Goal: Navigation & Orientation: Find specific page/section

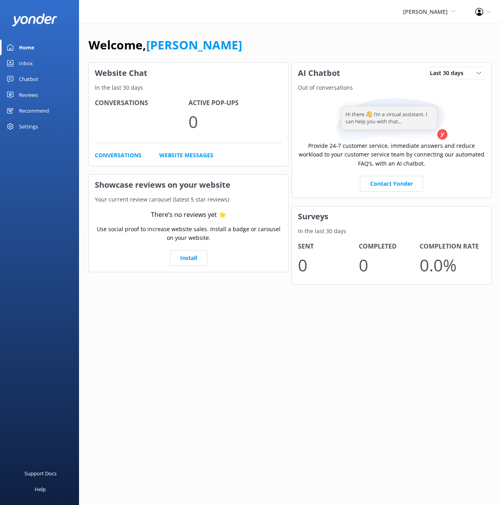
click at [25, 83] on div "Chatbot" at bounding box center [28, 79] width 19 height 16
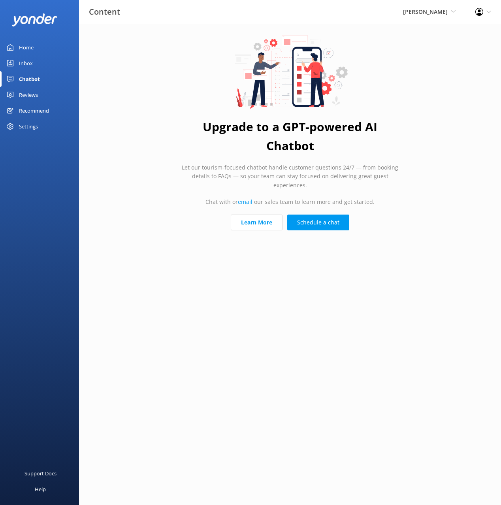
click at [185, 147] on h1 "Upgrade to a GPT-powered AI Chatbot" at bounding box center [290, 136] width 218 height 38
click at [25, 44] on div "Home" at bounding box center [26, 47] width 15 height 16
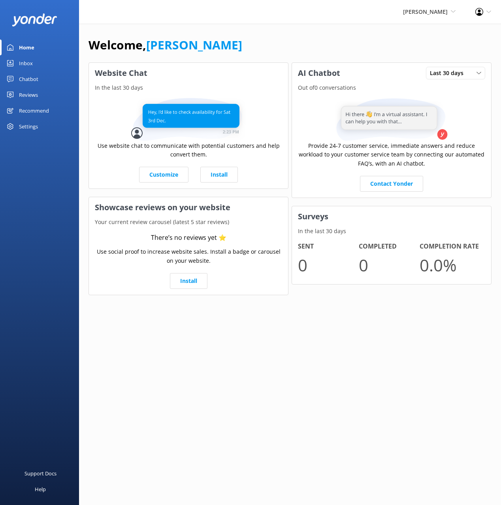
click at [293, 50] on div "Welcome, [PERSON_NAME]" at bounding box center [289, 49] width 403 height 27
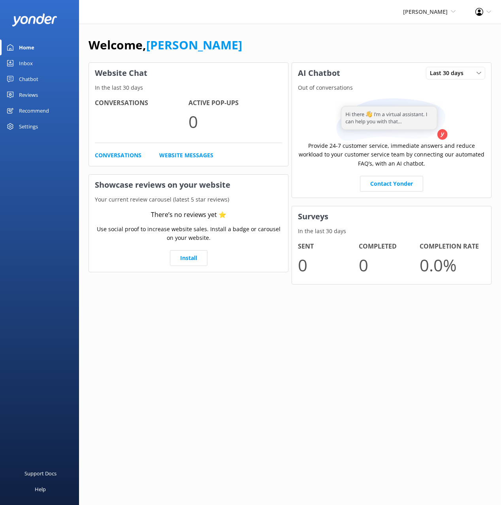
click at [326, 41] on div "Welcome, [PERSON_NAME]" at bounding box center [289, 49] width 403 height 27
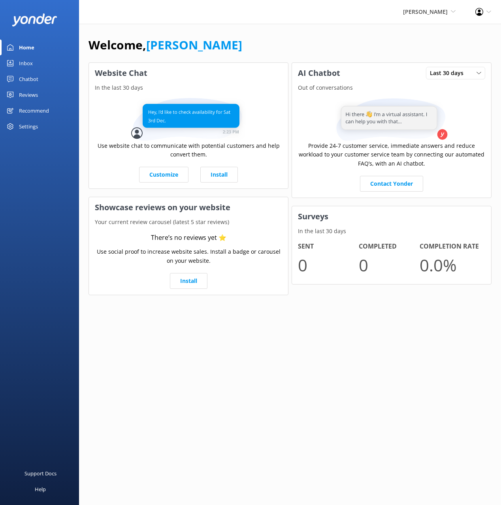
click at [30, 79] on div "Chatbot" at bounding box center [28, 79] width 19 height 16
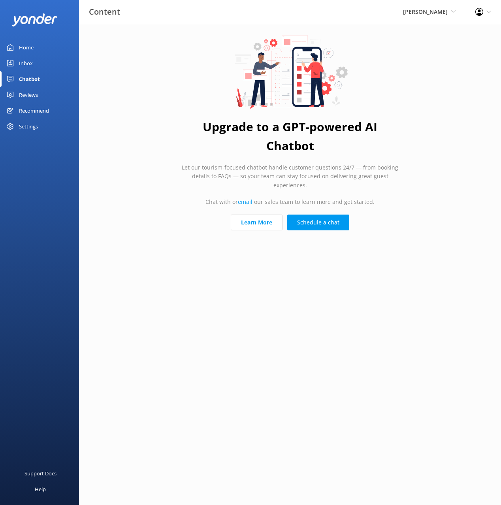
drag, startPoint x: 34, startPoint y: 46, endPoint x: 61, endPoint y: 47, distance: 26.8
click at [34, 46] on link "Home" at bounding box center [39, 47] width 79 height 16
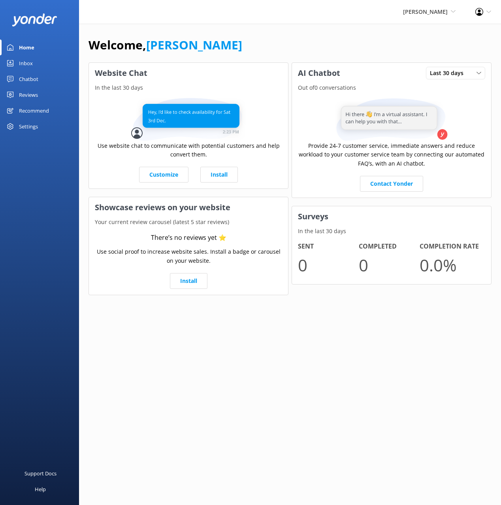
click at [259, 49] on div "Welcome, [PERSON_NAME]" at bounding box center [289, 49] width 403 height 27
drag, startPoint x: 273, startPoint y: 55, endPoint x: 181, endPoint y: 57, distance: 91.6
click at [270, 55] on div "Welcome, [PERSON_NAME]" at bounding box center [289, 49] width 403 height 27
click at [264, 33] on div "Welcome, [PERSON_NAME] Website Chat In the last 30 days Use website chat to com…" at bounding box center [290, 171] width 422 height 295
click at [264, 34] on div "Welcome, [PERSON_NAME] Website Chat In the last 30 days Use website chat to com…" at bounding box center [290, 171] width 422 height 295
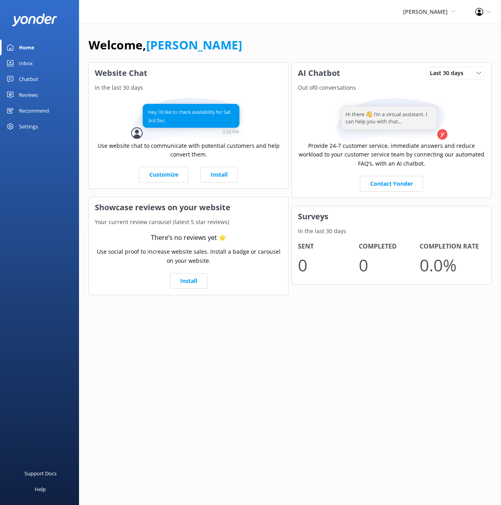
drag, startPoint x: 39, startPoint y: 97, endPoint x: 38, endPoint y: 92, distance: 5.0
click at [39, 96] on link "Reviews" at bounding box center [39, 95] width 79 height 16
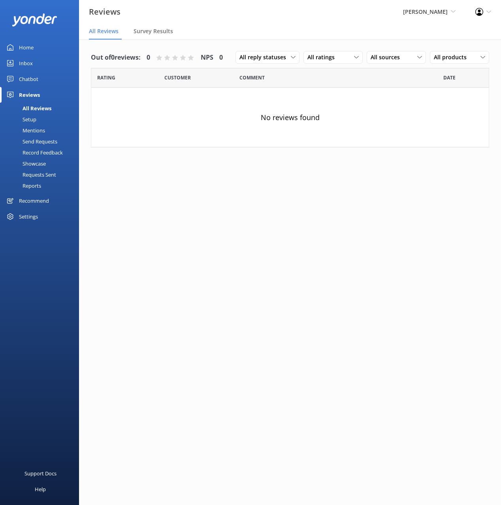
click at [35, 78] on div "Chatbot" at bounding box center [28, 79] width 19 height 16
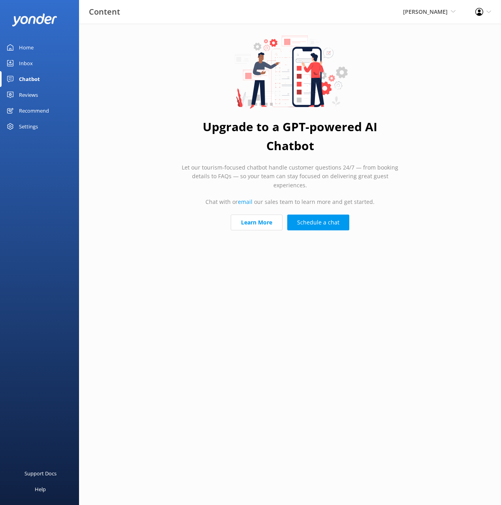
click at [250, 72] on use at bounding box center [290, 72] width 116 height 73
click at [364, 161] on div "Upgrade to a GPT-powered AI Chatbot Let our tourism-focused chatbot handle cust…" at bounding box center [289, 135] width 237 height 222
click at [31, 49] on div "Home" at bounding box center [26, 47] width 15 height 16
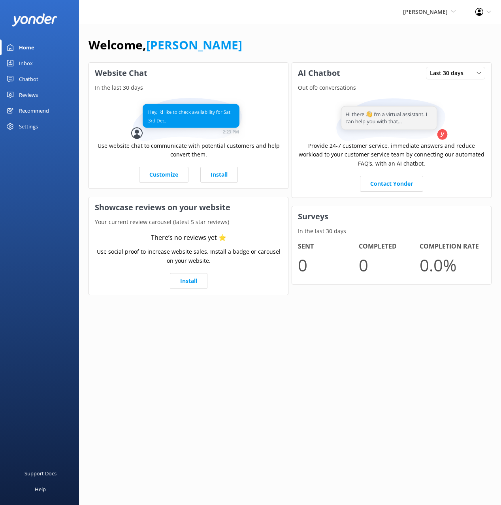
click at [377, 47] on div "Welcome, [PERSON_NAME]" at bounding box center [289, 49] width 403 height 27
drag, startPoint x: 340, startPoint y: 27, endPoint x: 355, endPoint y: 31, distance: 15.5
click at [341, 27] on div "Welcome, Mikayla Website Chat In the last 30 days Use website chat to communica…" at bounding box center [290, 171] width 422 height 295
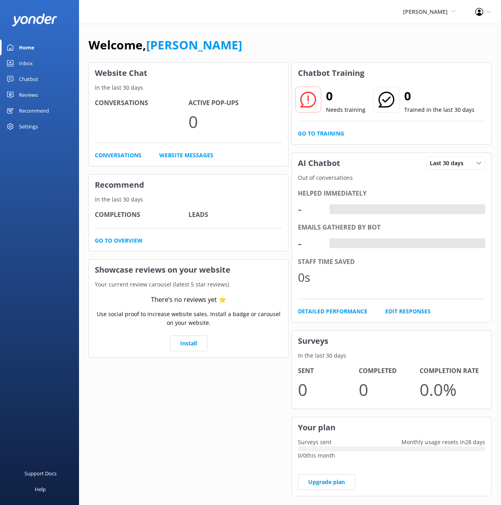
drag, startPoint x: 296, startPoint y: 49, endPoint x: 120, endPoint y: 97, distance: 182.5
click at [289, 51] on div "Welcome, [PERSON_NAME]" at bounding box center [289, 49] width 403 height 27
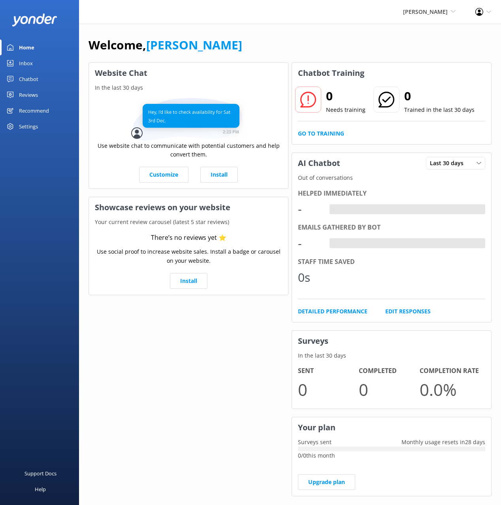
click at [21, 75] on div "Chatbot" at bounding box center [28, 79] width 19 height 16
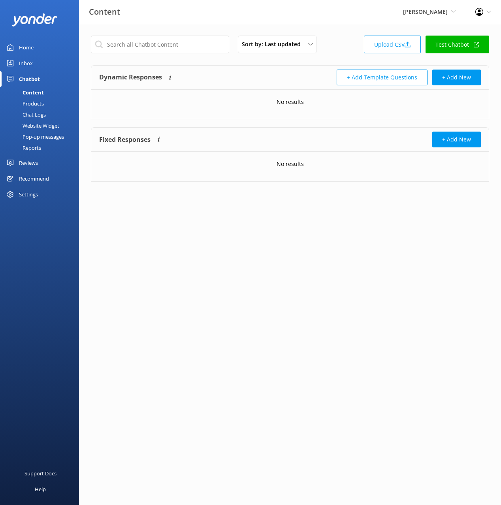
drag, startPoint x: 265, startPoint y: 76, endPoint x: 69, endPoint y: 126, distance: 203.0
click at [263, 76] on div "Dynamic Responses The chatbot will generate a response based on the content inf…" at bounding box center [194, 77] width 191 height 16
click at [28, 61] on div "Inbox" at bounding box center [26, 63] width 14 height 16
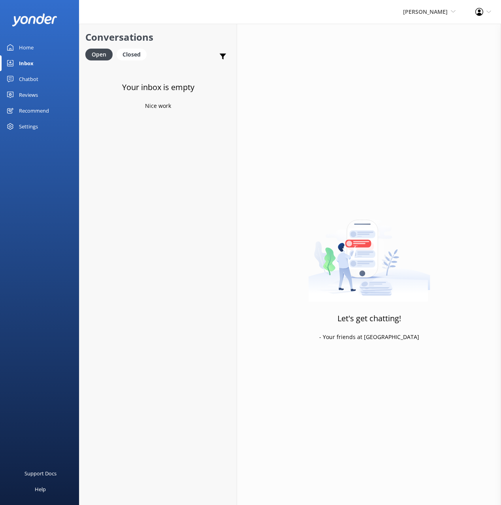
click at [38, 54] on link "Home" at bounding box center [39, 47] width 79 height 16
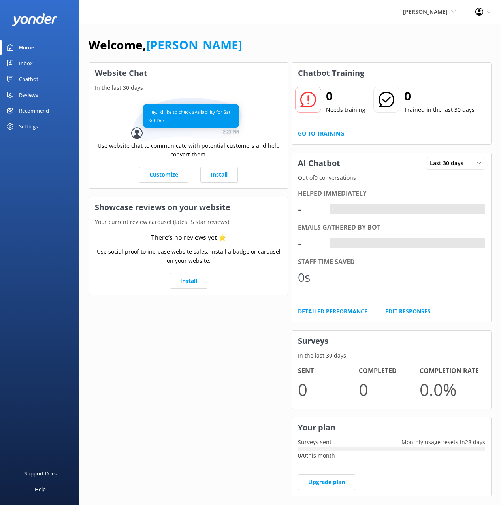
click at [288, 47] on div "Welcome, [PERSON_NAME]" at bounding box center [289, 49] width 403 height 27
click at [296, 47] on div "Welcome, [PERSON_NAME]" at bounding box center [289, 49] width 403 height 27
click at [32, 107] on div "Recommend" at bounding box center [34, 111] width 30 height 16
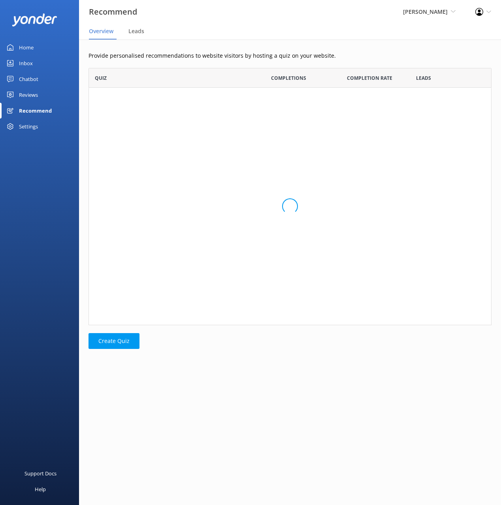
scroll to position [257, 403]
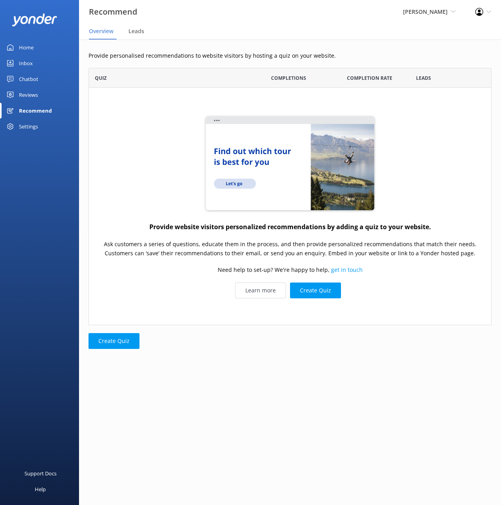
drag, startPoint x: 279, startPoint y: 69, endPoint x: 338, endPoint y: 89, distance: 61.9
click at [278, 69] on div "Completions" at bounding box center [288, 78] width 81 height 20
drag, startPoint x: 372, startPoint y: 46, endPoint x: 330, endPoint y: 51, distance: 41.7
click at [372, 46] on div "Provide personalised recommendations to website visitors by hosting a quiz on y…" at bounding box center [290, 205] width 422 height 333
click at [33, 49] on div "Home" at bounding box center [26, 47] width 15 height 16
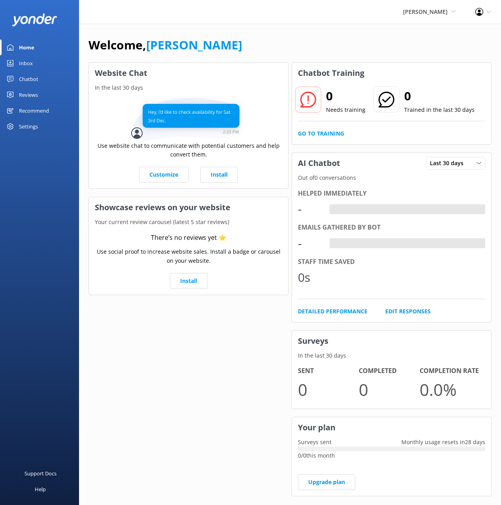
click at [37, 81] on div "Chatbot" at bounding box center [28, 79] width 19 height 16
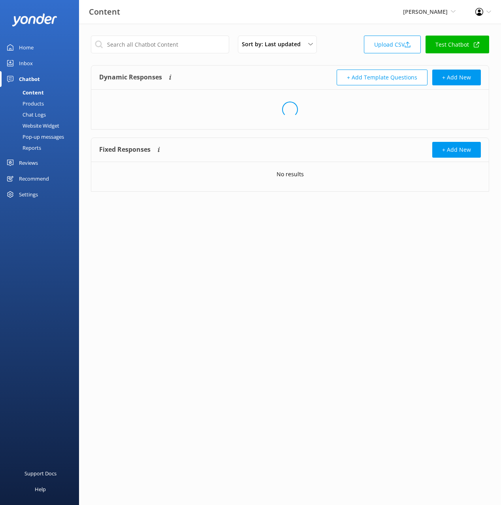
drag, startPoint x: 335, startPoint y: 59, endPoint x: 355, endPoint y: 59, distance: 19.3
click at [335, 59] on div "Sort by: Last updated Title (A-Z) Last updated Upload CSV Test Chatbot Dynamic …" at bounding box center [290, 119] width 422 height 191
drag, startPoint x: 41, startPoint y: 103, endPoint x: 59, endPoint y: 107, distance: 18.6
click at [41, 103] on div "Products" at bounding box center [24, 103] width 39 height 11
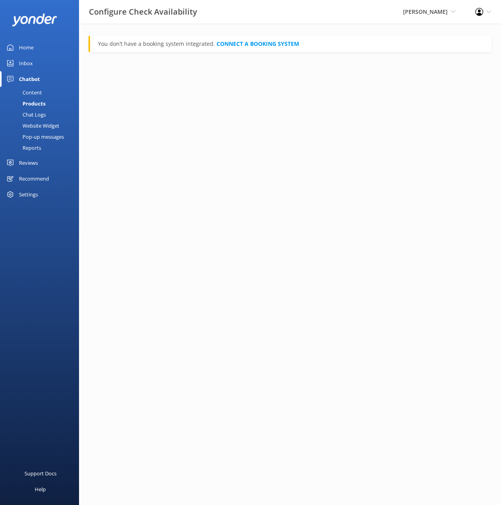
click at [229, 114] on html "Configure Check Availability Kahu Kayaks Black Cat Cruises [GEOGRAPHIC_DATA] [G…" at bounding box center [250, 252] width 501 height 505
drag, startPoint x: 27, startPoint y: 47, endPoint x: 73, endPoint y: 45, distance: 45.8
click at [27, 46] on div "Home" at bounding box center [26, 47] width 15 height 16
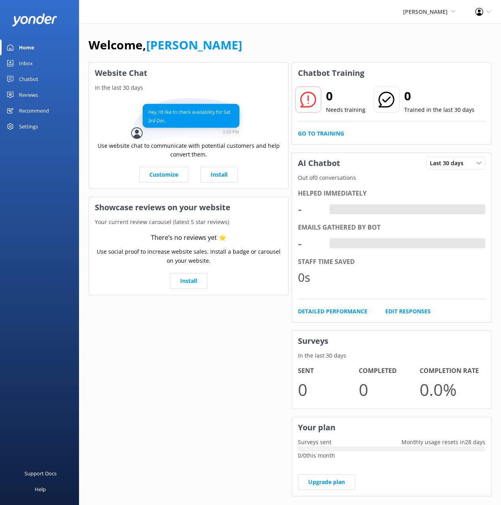
drag, startPoint x: 307, startPoint y: 34, endPoint x: 257, endPoint y: 11, distance: 55.3
click at [307, 34] on div "Welcome, [PERSON_NAME] Website Chat In the last 30 days Use website chat to com…" at bounding box center [290, 272] width 422 height 496
